Goal: Find specific page/section: Find specific page/section

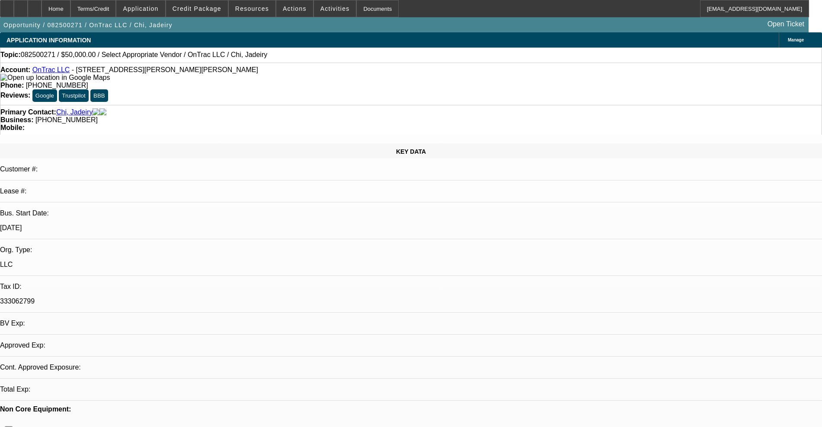
select select "0"
select select "2"
select select "0.1"
select select "4"
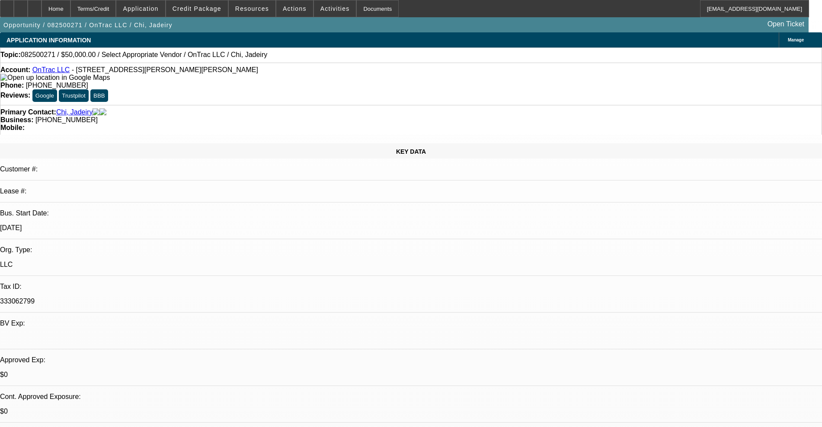
scroll to position [3, 0]
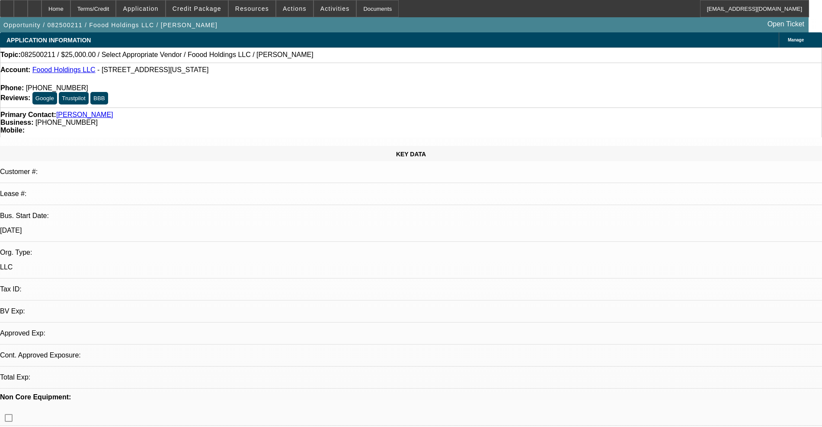
select select "0"
select select "2"
select select "0.1"
select select "4"
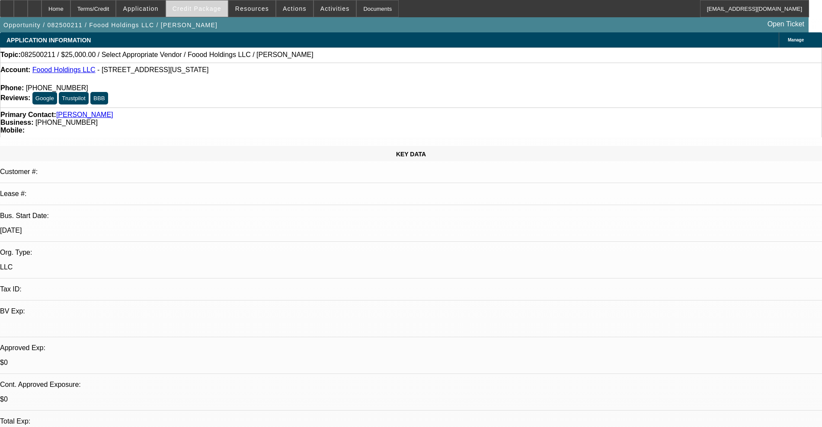
click at [201, 10] on span "Credit Package" at bounding box center [196, 8] width 49 height 7
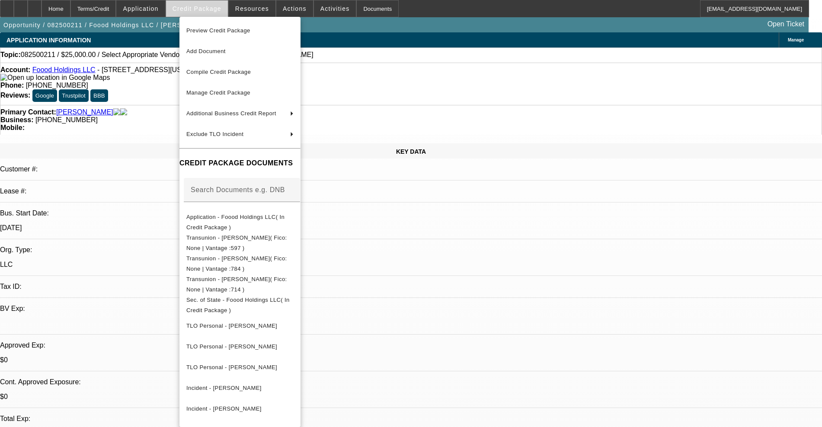
click at [201, 10] on div at bounding box center [411, 213] width 822 height 427
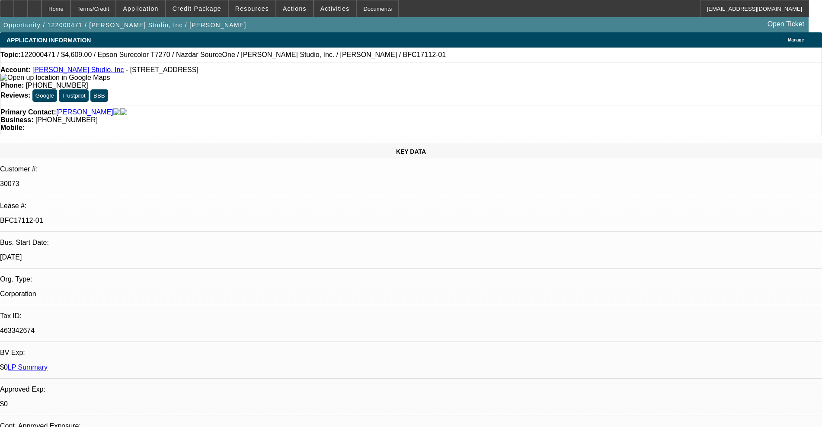
select select "0"
select select "2"
select select "0.1"
select select "4"
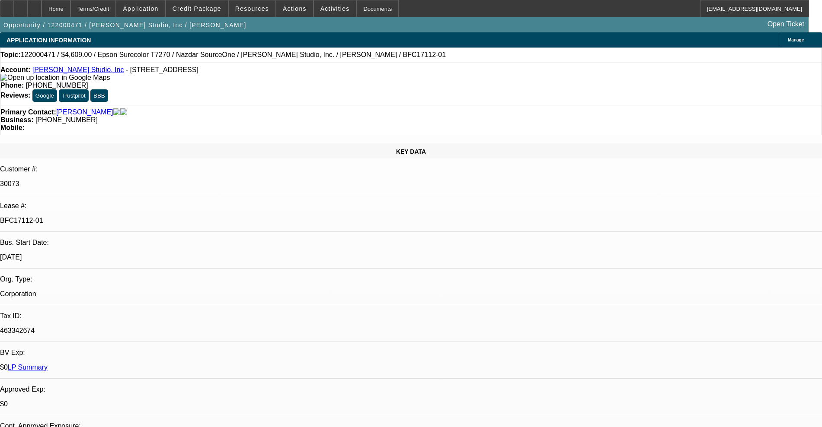
select select "0"
select select "2"
select select "0.1"
select select "4"
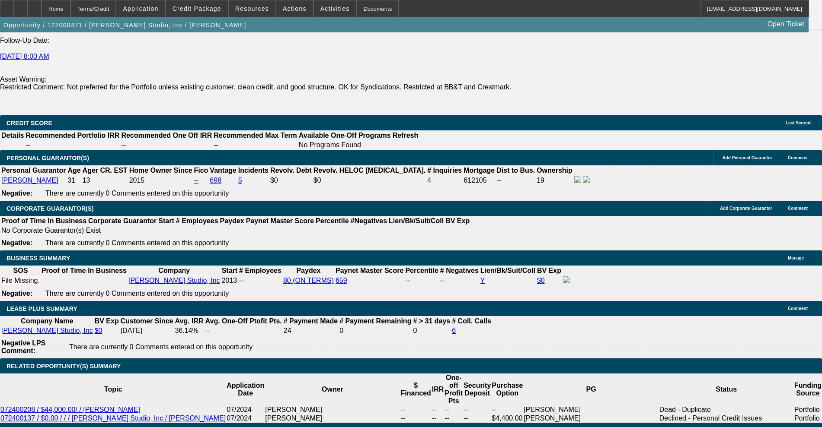
scroll to position [1243, 0]
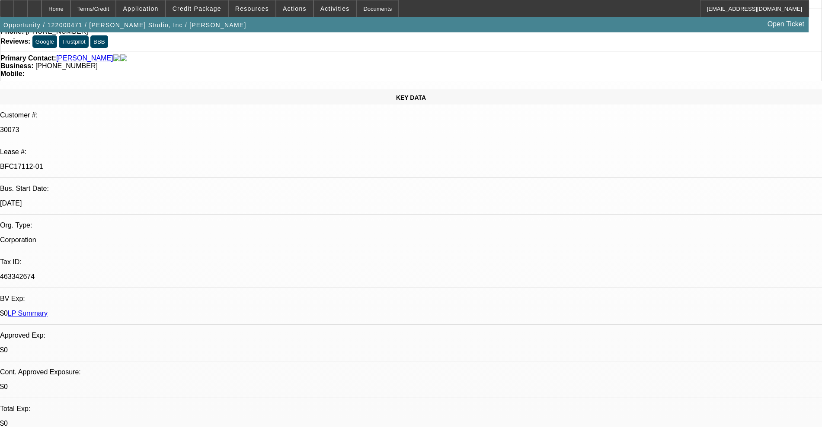
scroll to position [0, 0]
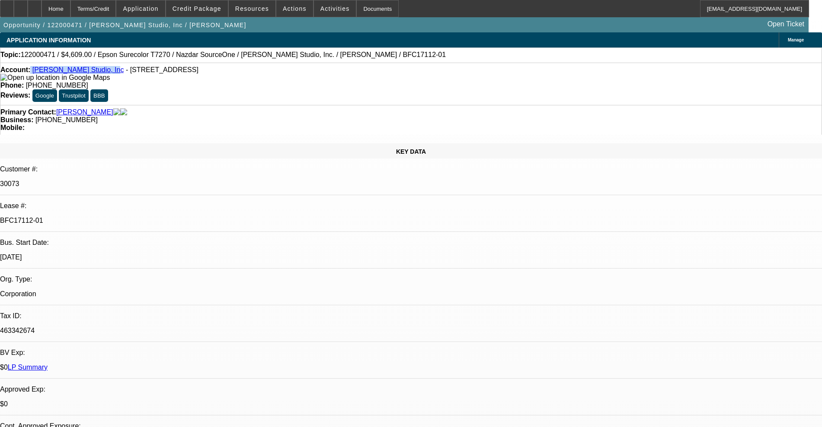
drag, startPoint x: 100, startPoint y: 70, endPoint x: 38, endPoint y: 69, distance: 61.8
click at [38, 69] on div "Account: Lucien Smith Studio, Inc - 34 S Debusy Rd, Montauk, NY 11954" at bounding box center [410, 74] width 821 height 16
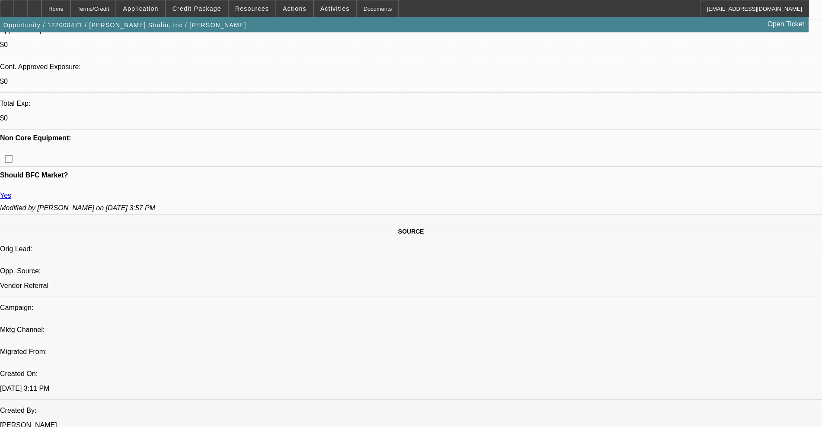
scroll to position [378, 0]
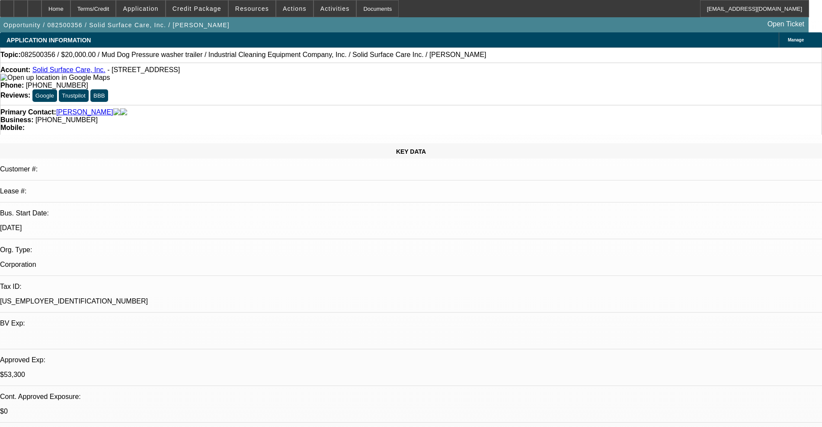
select select "0"
select select "2"
select select "0"
select select "6"
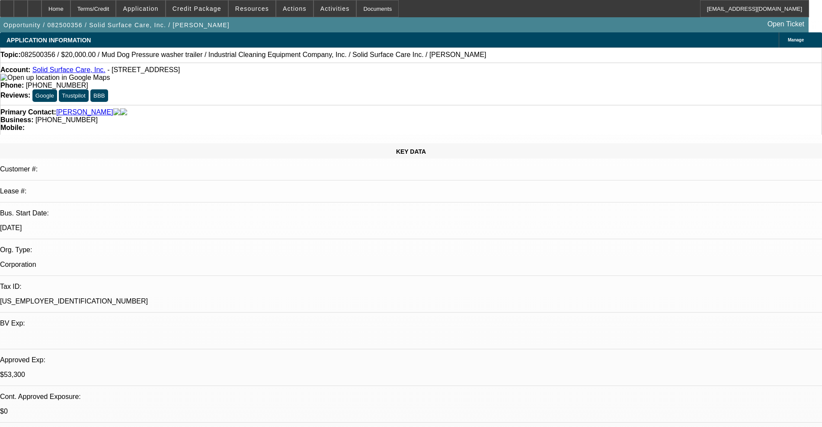
select select "0"
select select "2"
select select "0"
select select "6"
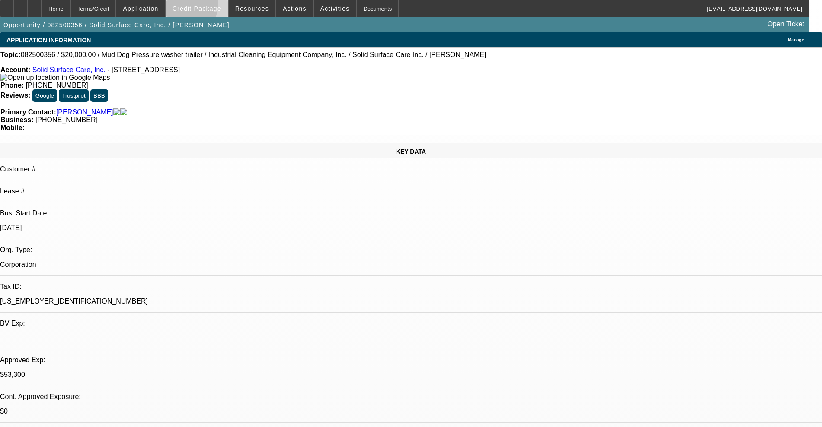
click at [197, 6] on span "Credit Package" at bounding box center [196, 8] width 49 height 7
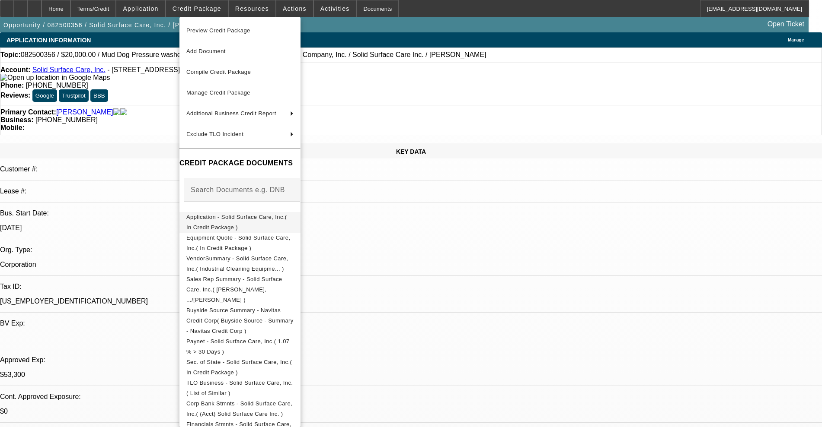
click at [240, 215] on span "Application - Solid Surface Care, Inc.( In Credit Package )" at bounding box center [239, 222] width 107 height 21
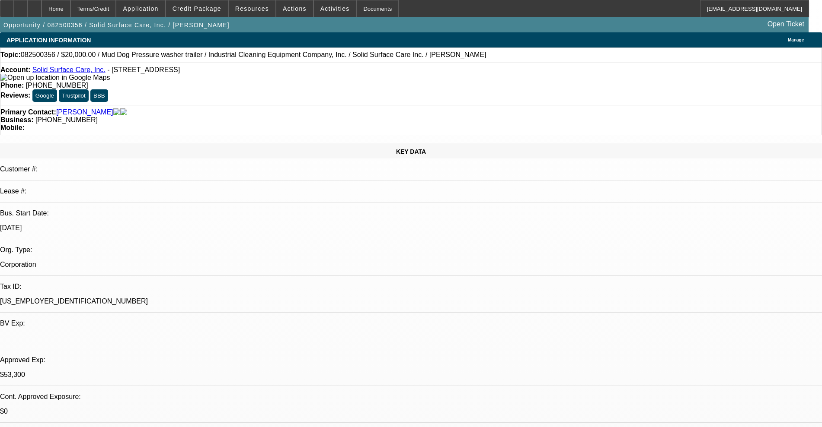
scroll to position [54, 0]
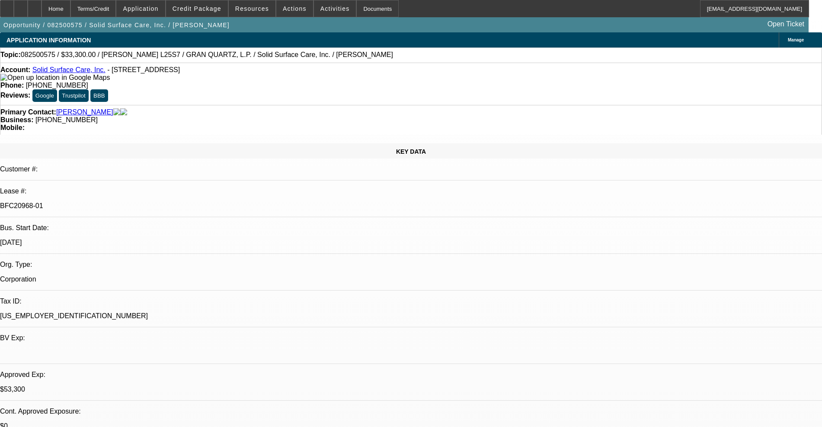
select select "0"
select select "2"
select select "0"
select select "6"
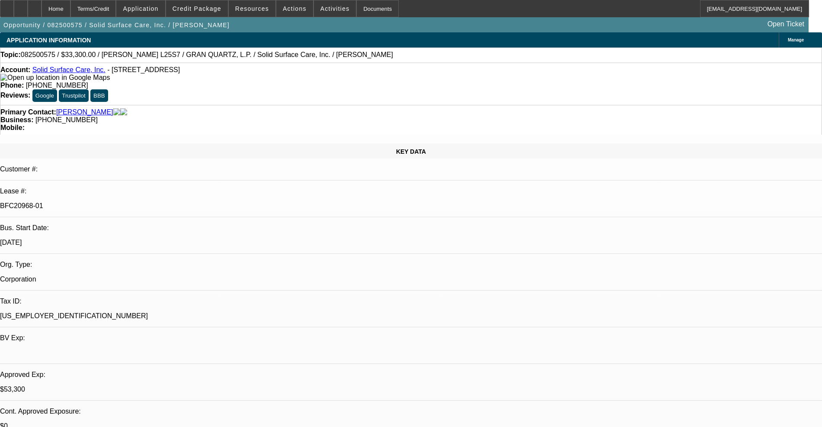
select select "0"
select select "2"
select select "0"
select select "6"
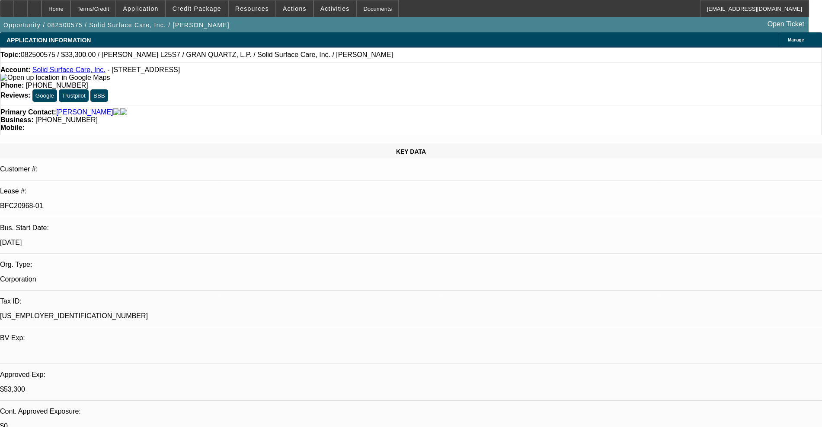
select select "0"
select select "2"
select select "0"
select select "6"
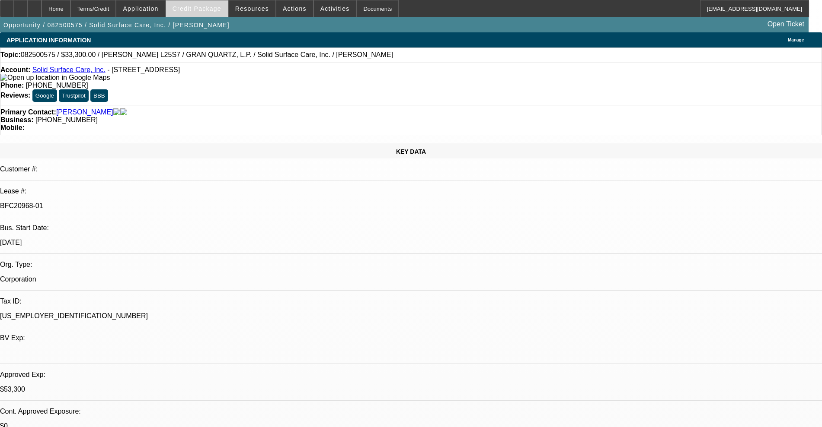
click at [200, 8] on span "Credit Package" at bounding box center [196, 8] width 49 height 7
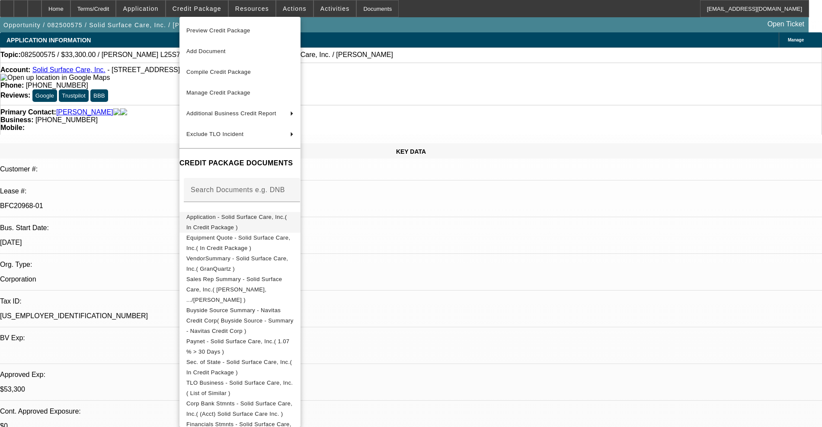
click at [277, 215] on span "Application - Solid Surface Care, Inc.( In Credit Package )" at bounding box center [239, 222] width 107 height 21
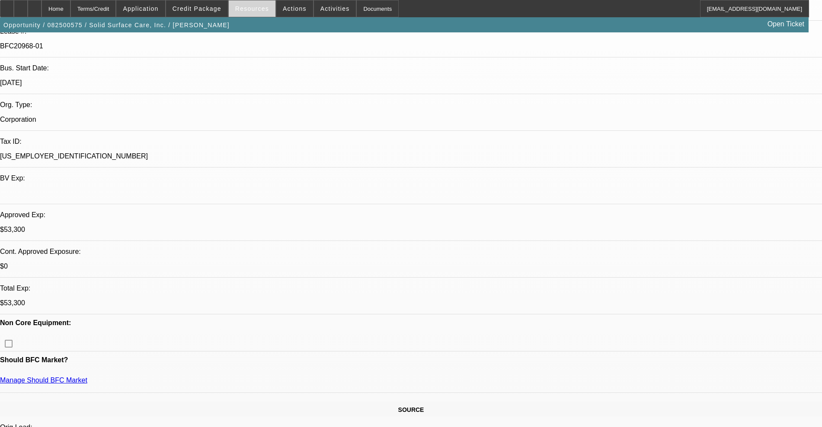
scroll to position [162, 0]
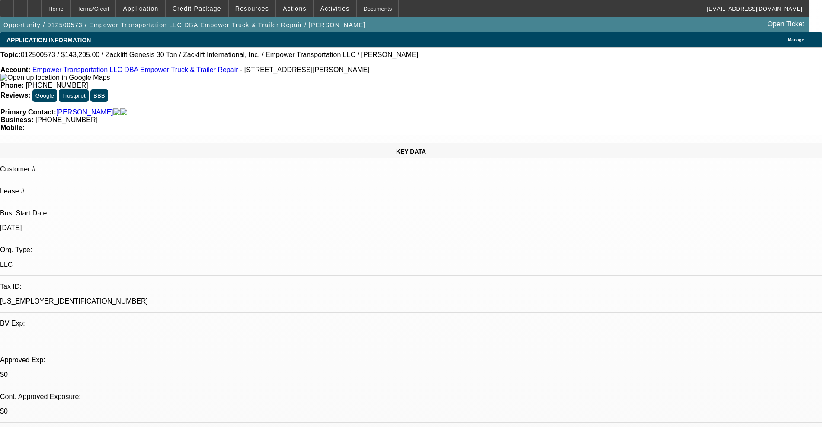
select select "0"
select select "2"
select select "0.1"
select select "4"
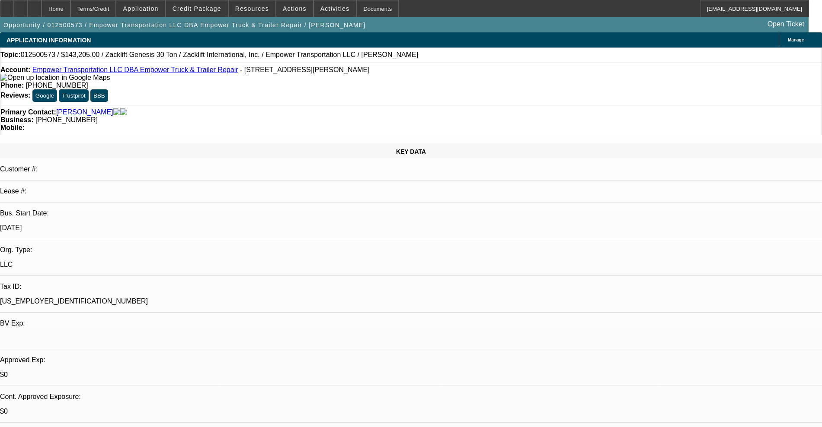
select select "0"
select select "2"
select select "0.1"
select select "4"
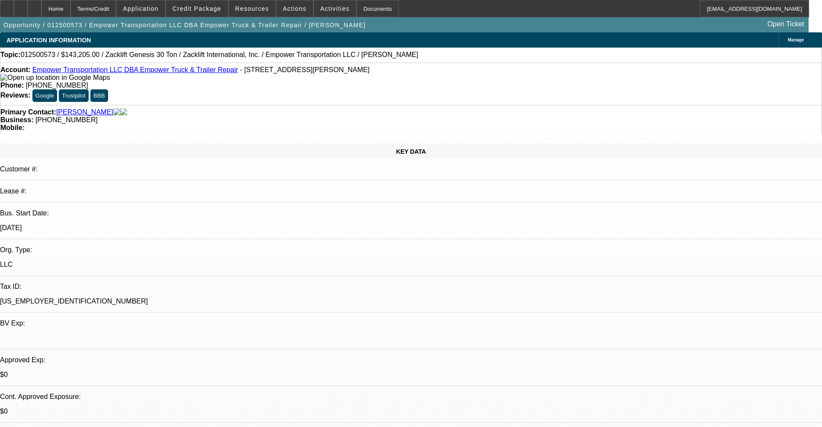
select select "0"
select select "2"
select select "0.1"
select select "4"
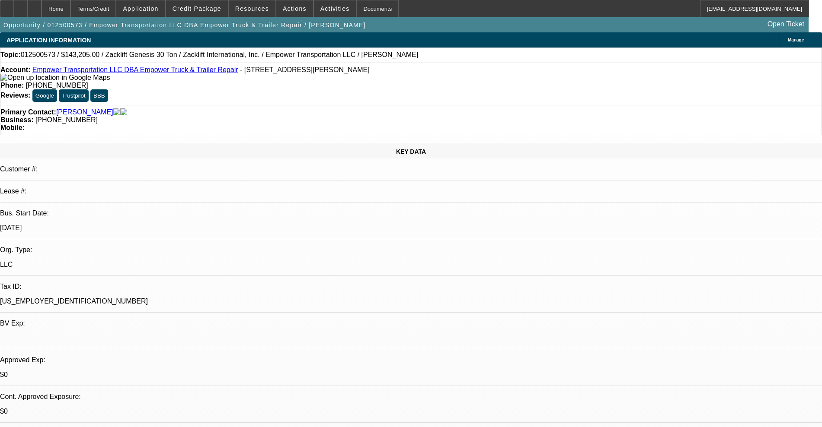
select select "0"
select select "2"
select select "0.1"
select select "4"
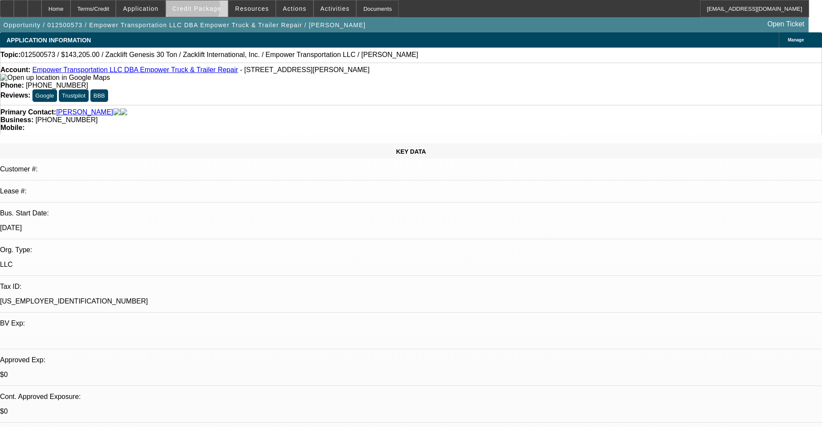
click at [206, 8] on span "Credit Package" at bounding box center [196, 8] width 49 height 7
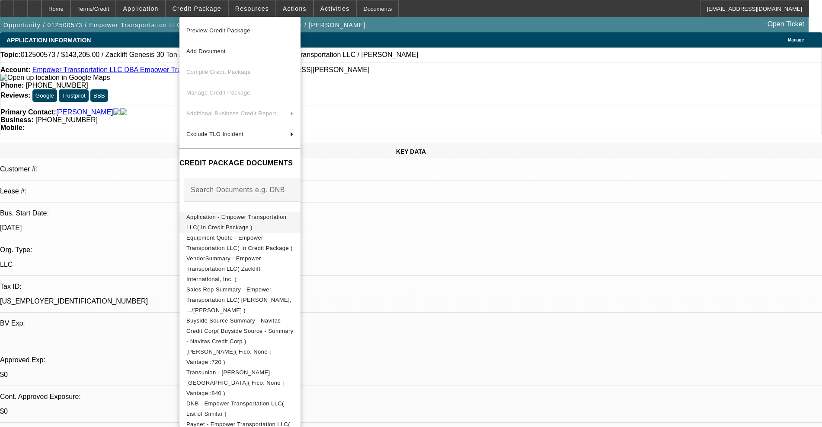
click at [230, 216] on span "Application - Empower Transportation LLC( In Credit Package )" at bounding box center [236, 222] width 100 height 17
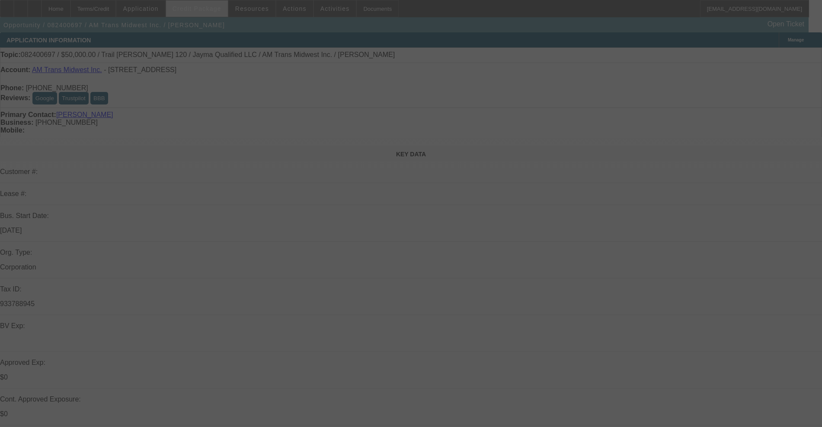
select select "0"
select select "2"
select select "0"
select select "6"
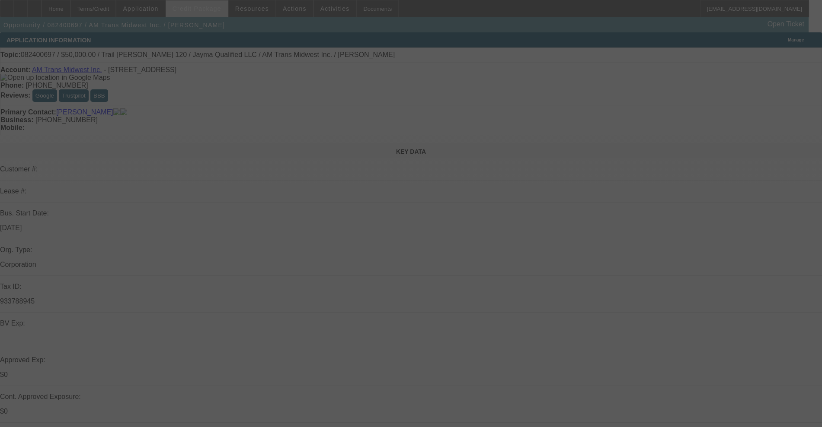
select select "0"
select select "2"
select select "0"
select select "6"
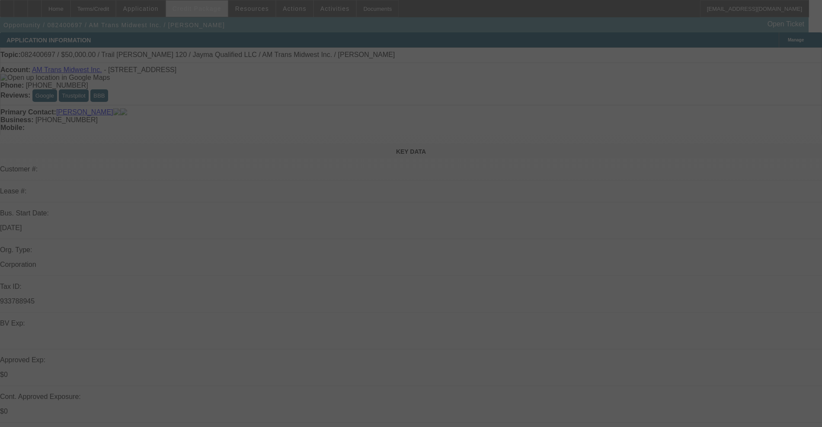
select select "0"
select select "2"
select select "0"
select select "6"
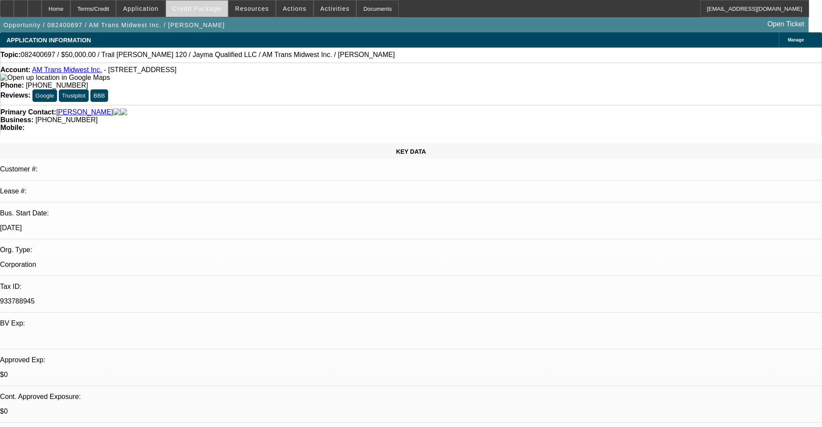
click at [205, 6] on span "Credit Package" at bounding box center [196, 8] width 49 height 7
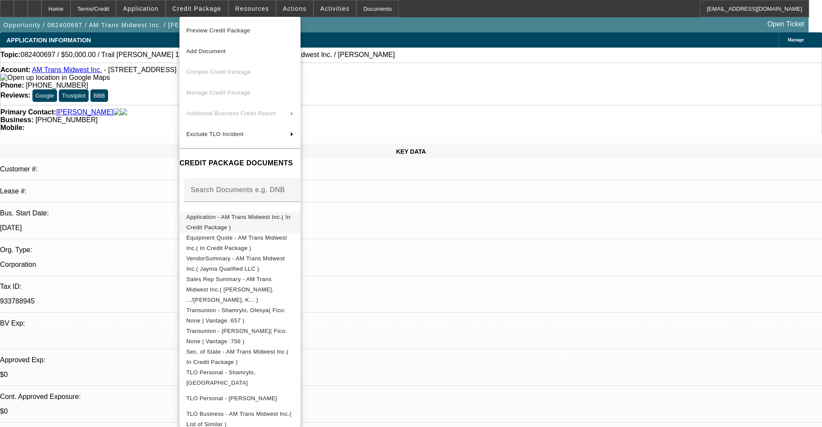
click at [256, 217] on span "Application - AM Trans Midwest Inc.( In Credit Package )" at bounding box center [238, 222] width 104 height 17
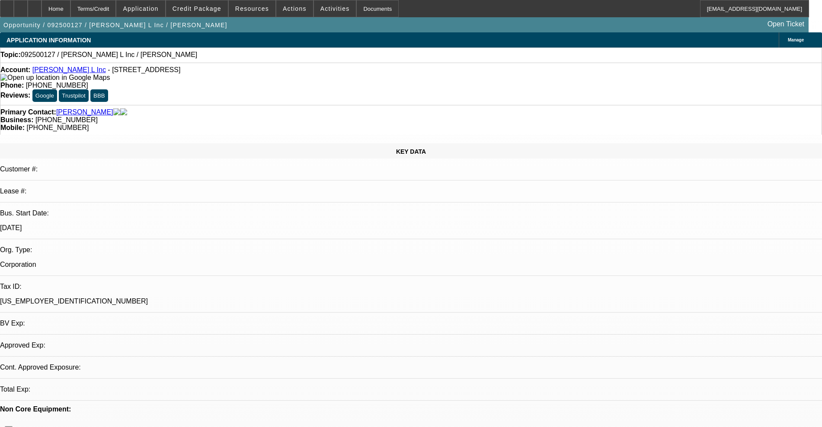
select select "0"
select select "2"
select select "0"
select select "6"
